Goal: Task Accomplishment & Management: Complete application form

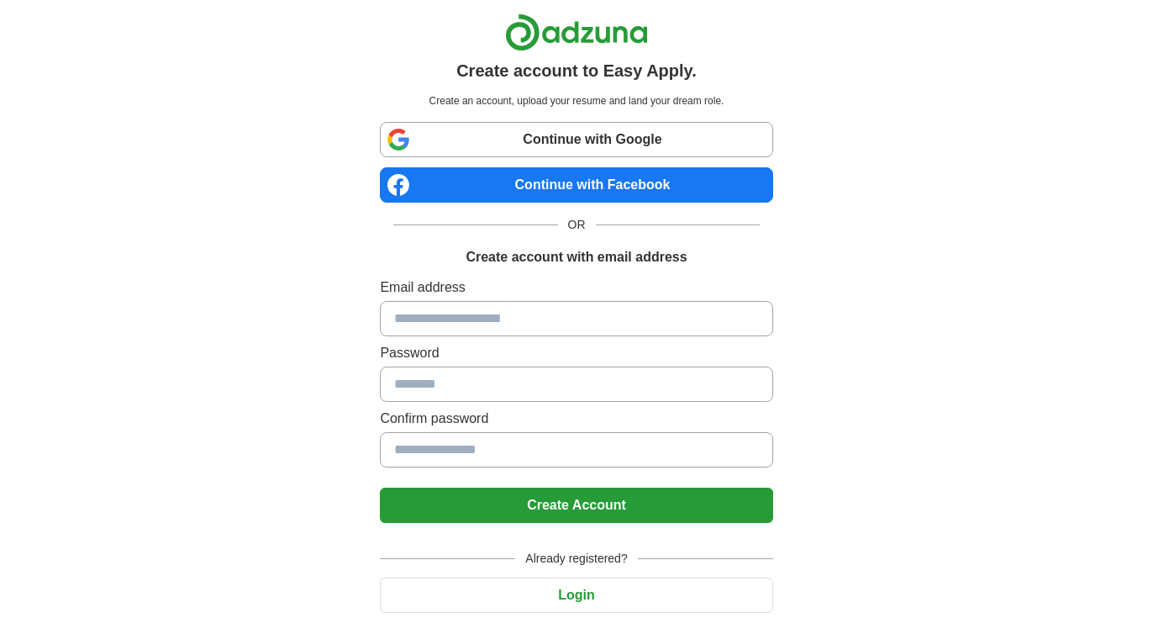
click at [578, 319] on input at bounding box center [576, 318] width 393 height 35
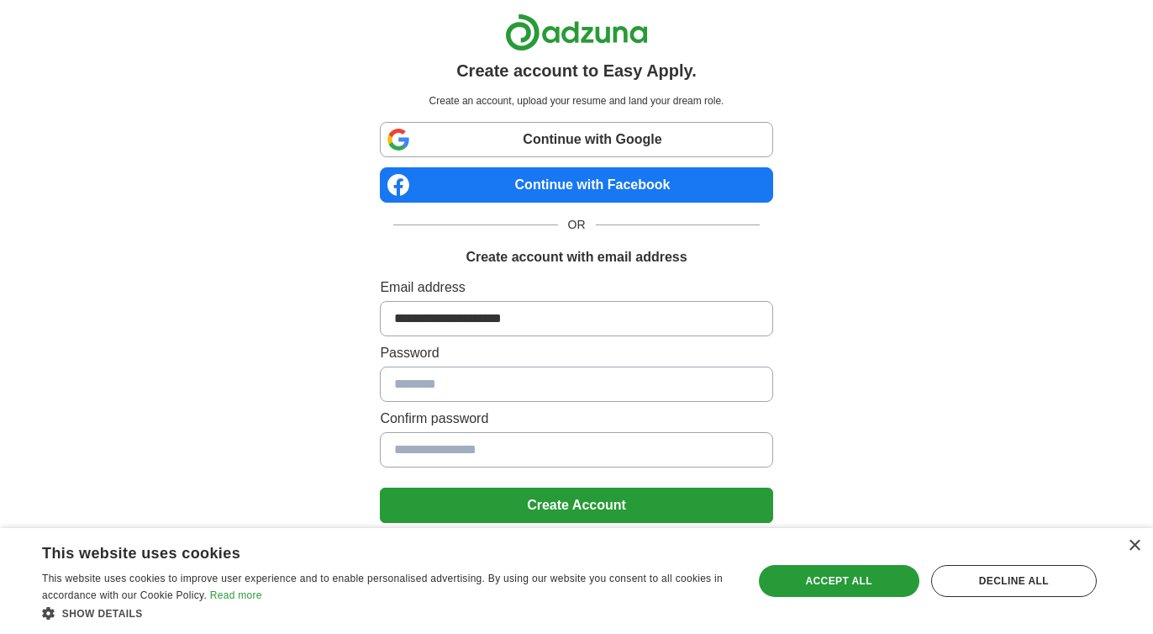
type input "**********"
click at [578, 501] on button "Create Account" at bounding box center [576, 505] width 393 height 35
click at [853, 582] on div "Accept all" at bounding box center [839, 581] width 161 height 32
